Goal: Information Seeking & Learning: Learn about a topic

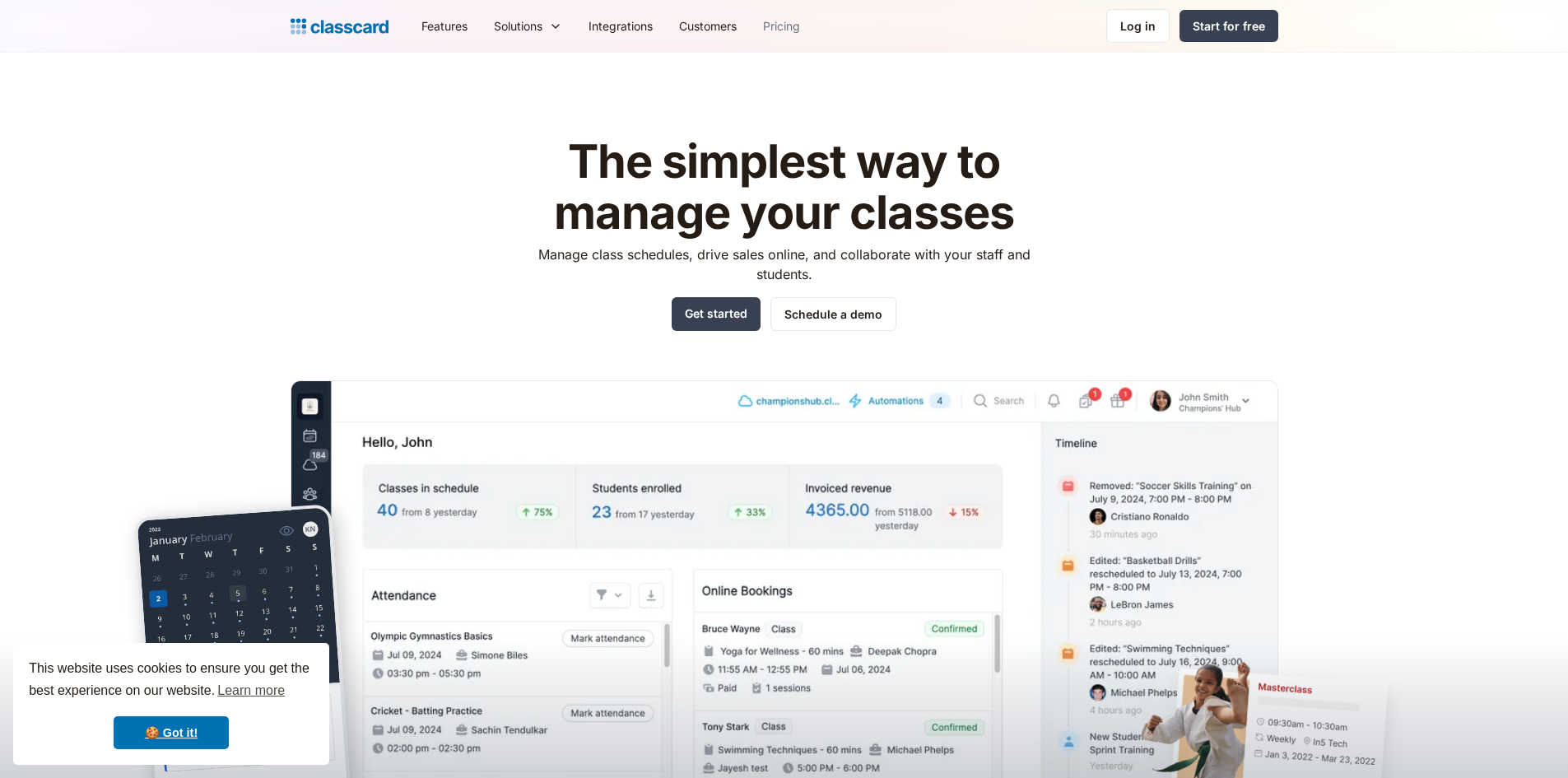
click at [792, 23] on link "Pricing" at bounding box center [782, 26] width 64 height 37
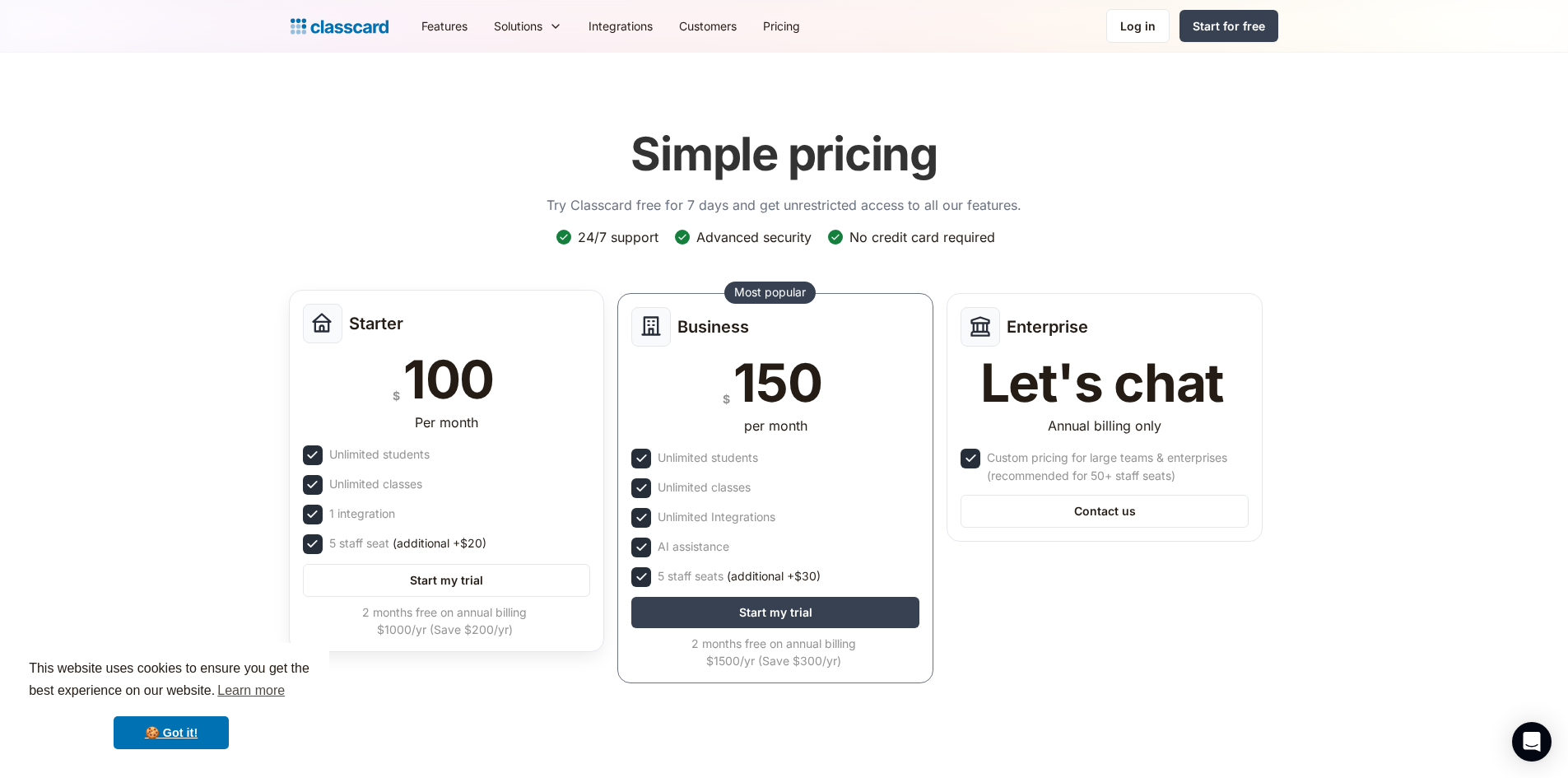
scroll to position [192, 0]
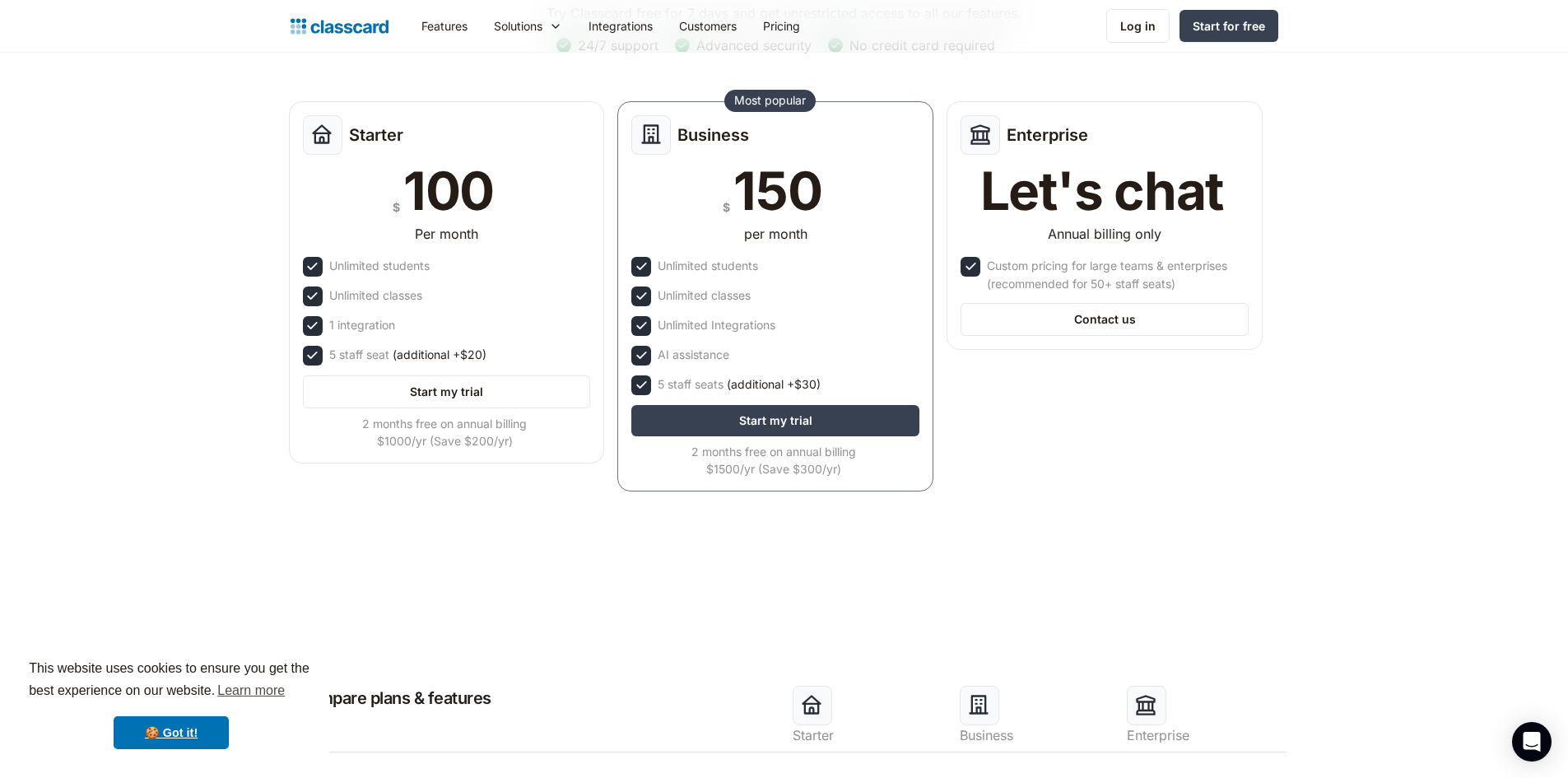
click at [159, 170] on header "Simple pricing Try Classcard free for 7 days and get unrestricted access to all…" at bounding box center [784, 226] width 1568 height 730
